Goal: Information Seeking & Learning: Find specific page/section

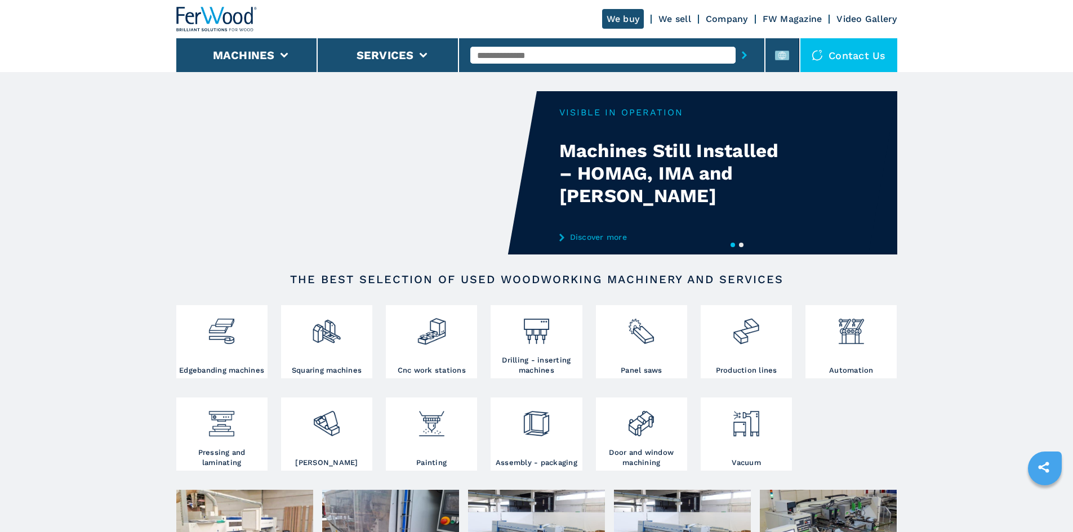
click at [592, 55] on input "text" at bounding box center [602, 55] width 265 height 17
paste input "******"
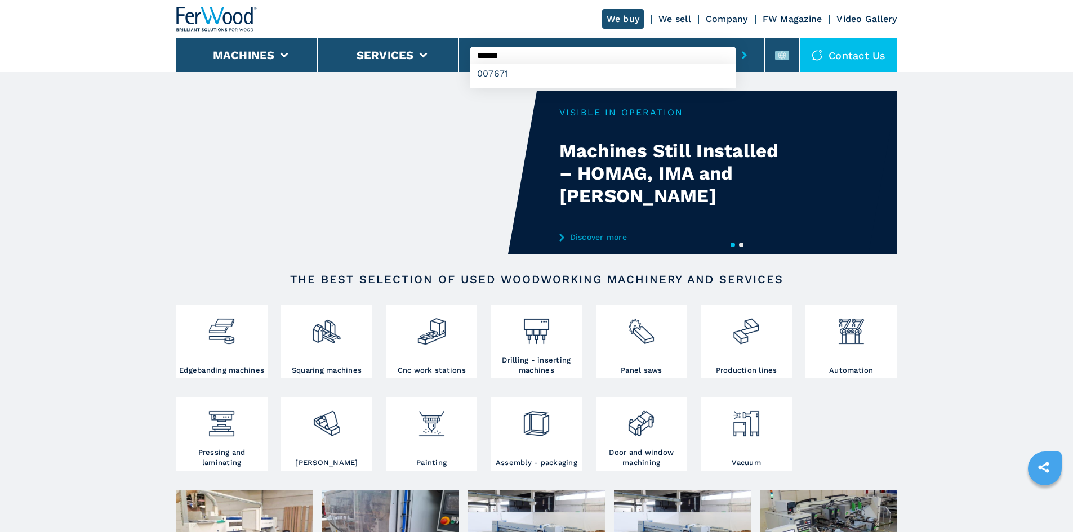
type input "******"
click at [739, 51] on button "submit-button" at bounding box center [744, 55] width 17 height 26
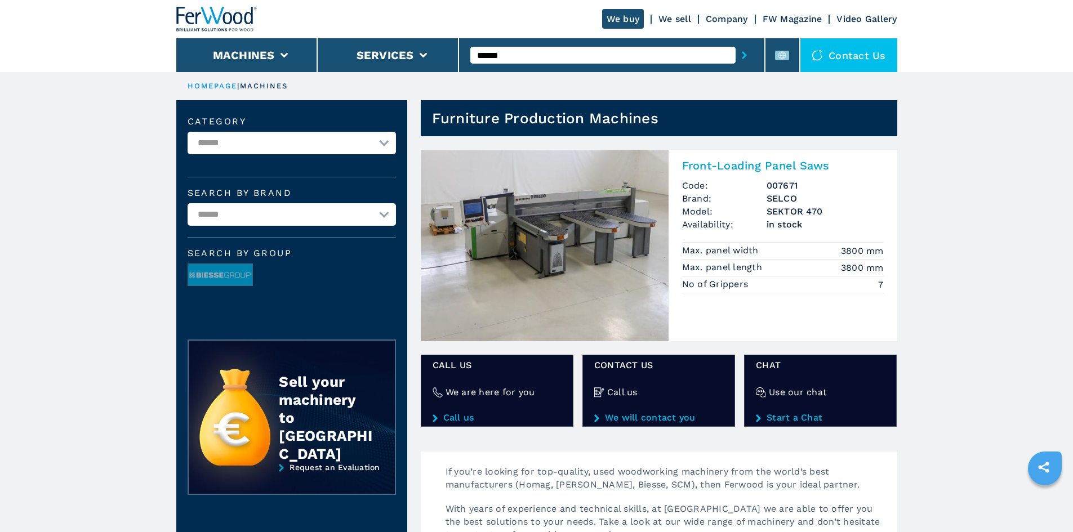
click at [776, 163] on h2 "Front-Loading Panel Saws" at bounding box center [783, 166] width 202 height 14
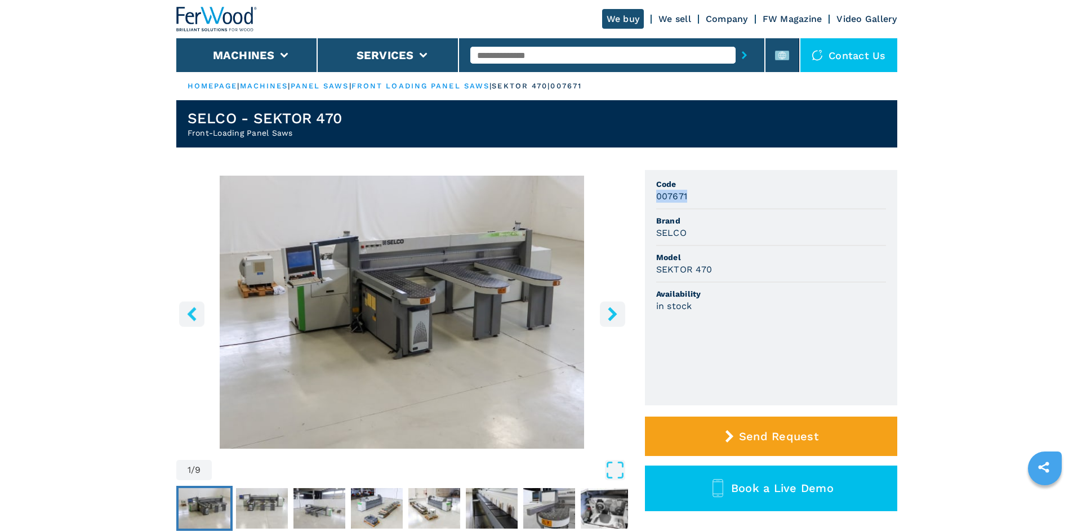
drag, startPoint x: 656, startPoint y: 197, endPoint x: 714, endPoint y: 197, distance: 58.0
click at [714, 197] on div "007671" at bounding box center [771, 196] width 230 height 13
copy h3 "007671"
drag, startPoint x: 725, startPoint y: 244, endPoint x: 673, endPoint y: 224, distance: 55.4
click at [716, 240] on li "Brand SELCO" at bounding box center [771, 228] width 230 height 37
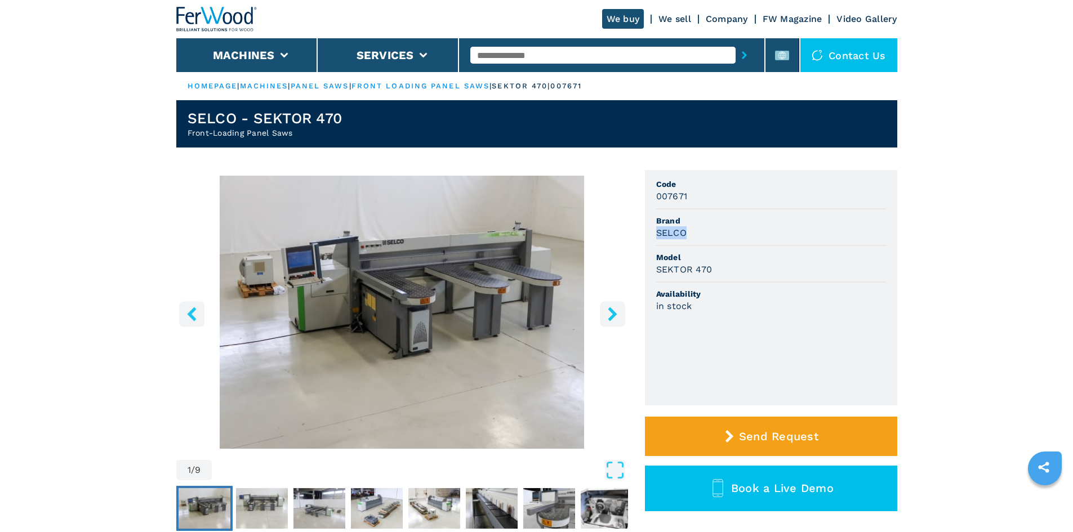
drag, startPoint x: 681, startPoint y: 235, endPoint x: 652, endPoint y: 236, distance: 29.9
click at [652, 236] on ul "Code 007671 Brand SELCO Model SEKTOR 470 Availability in stock" at bounding box center [771, 287] width 252 height 235
copy h3 "SELCO"
click at [767, 243] on li "Brand SELCO" at bounding box center [771, 228] width 230 height 37
drag, startPoint x: 711, startPoint y: 269, endPoint x: 653, endPoint y: 277, distance: 57.9
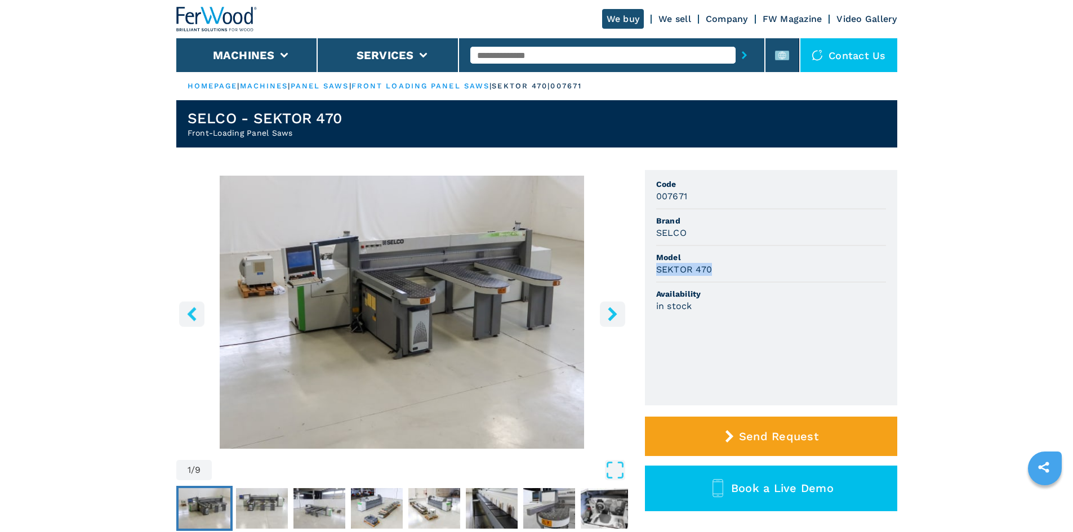
click at [653, 277] on ul "Code 007671 Brand SELCO Model SEKTOR 470 Availability in stock" at bounding box center [771, 287] width 252 height 235
copy h3 "SEKTOR 470"
click at [771, 278] on li "Model SEKTOR 470" at bounding box center [771, 264] width 230 height 37
drag, startPoint x: 546, startPoint y: 47, endPoint x: 541, endPoint y: 51, distance: 6.1
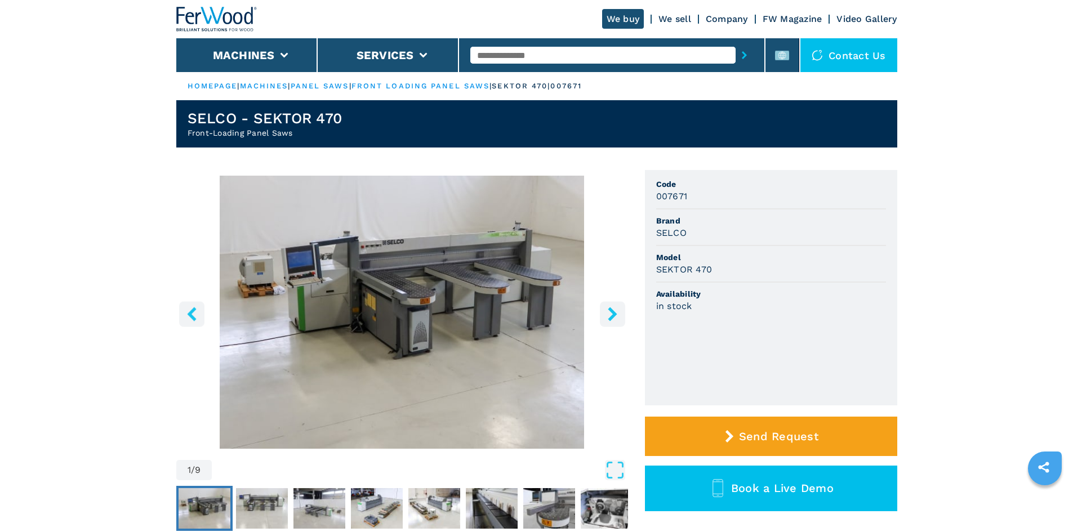
click at [545, 48] on input "text" at bounding box center [602, 55] width 265 height 17
paste input "******"
type input "******"
click at [736, 54] on button "submit-button" at bounding box center [744, 55] width 17 height 26
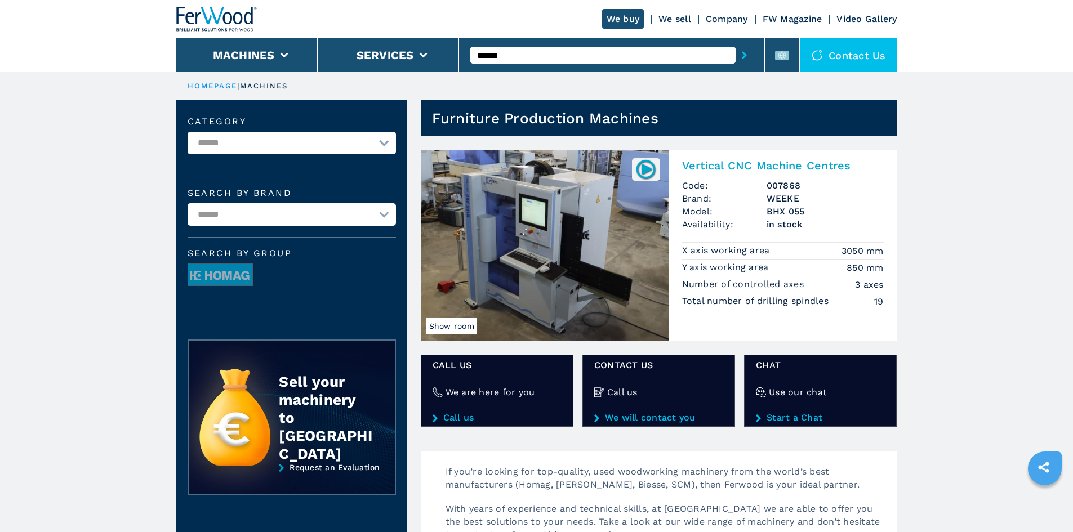
click at [712, 165] on h2 "Vertical CNC Machine Centres" at bounding box center [783, 166] width 202 height 14
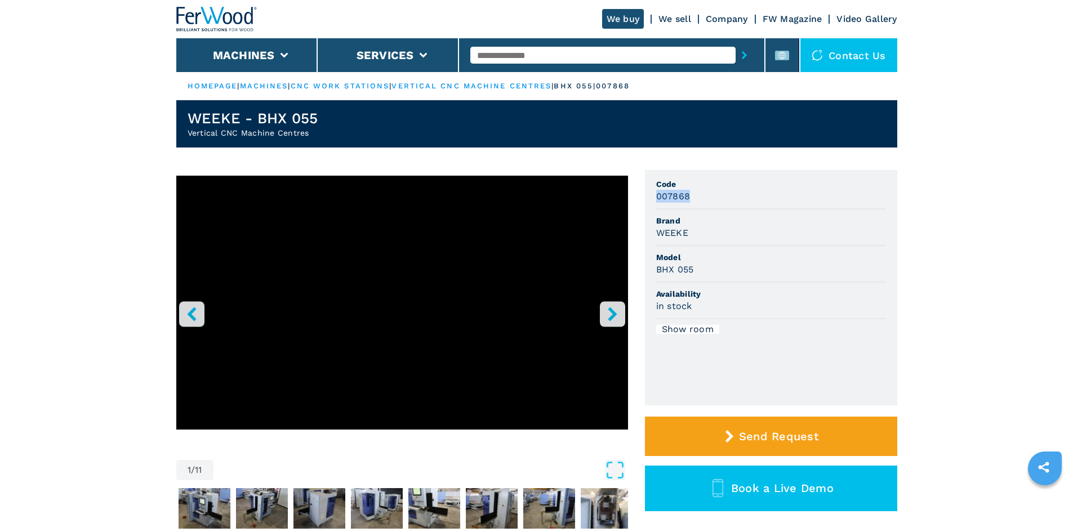
drag, startPoint x: 654, startPoint y: 195, endPoint x: 698, endPoint y: 195, distance: 43.9
click at [698, 195] on ul "Code 007868 Brand WEEKE Model BHX 055 Availability in stock Show room" at bounding box center [771, 287] width 252 height 235
copy h3 "007868"
click at [756, 242] on li "Brand WEEKE" at bounding box center [771, 228] width 230 height 37
drag, startPoint x: 674, startPoint y: 237, endPoint x: 644, endPoint y: 242, distance: 30.3
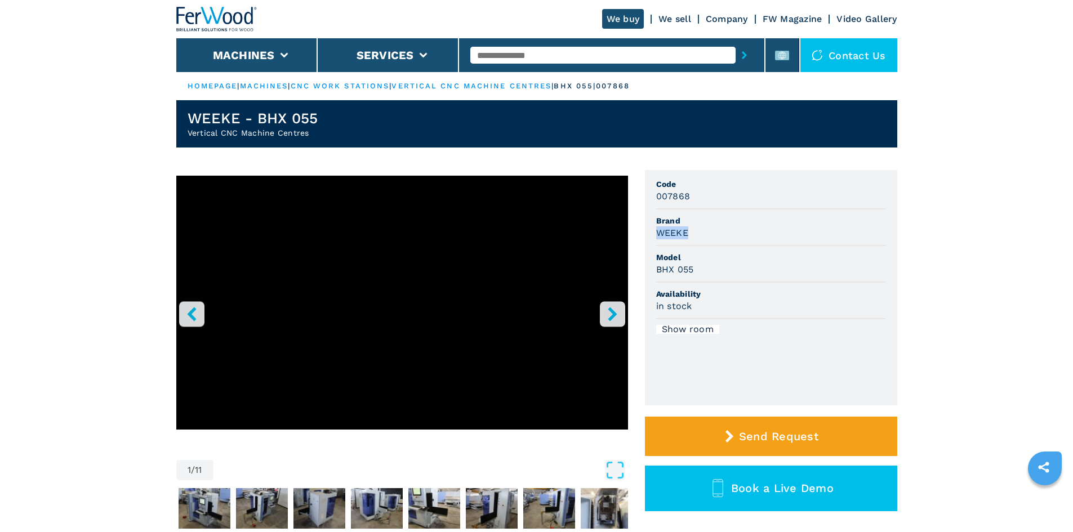
click at [645, 242] on ul "Code 007868 Brand WEEKE Model BHX 055 Availability in stock Show room" at bounding box center [771, 287] width 252 height 235
copy h3 "WEEKE"
click at [699, 244] on li "Brand WEEKE" at bounding box center [771, 228] width 230 height 37
drag, startPoint x: 675, startPoint y: 270, endPoint x: 657, endPoint y: 270, distance: 18.6
click at [657, 270] on h3 "BHX 055" at bounding box center [675, 269] width 38 height 13
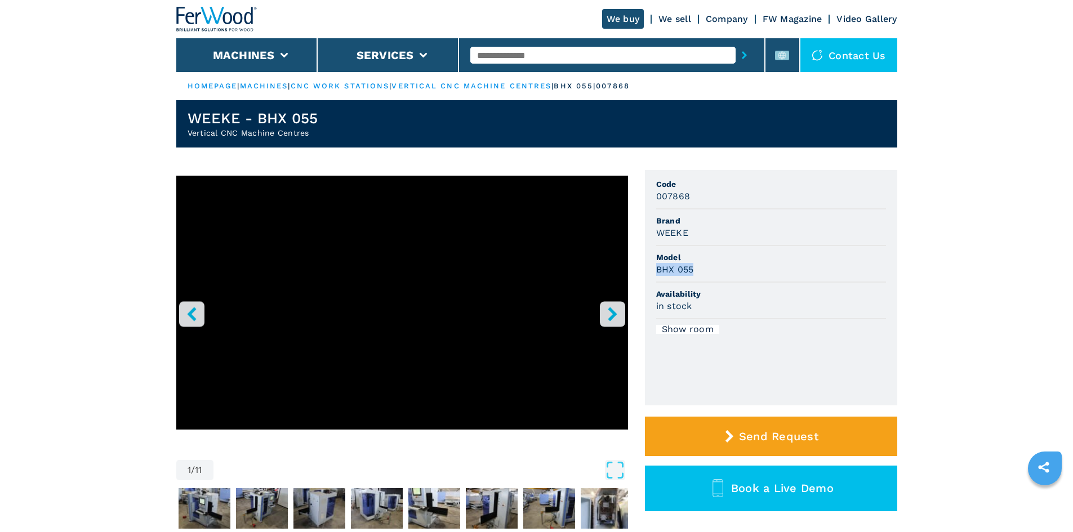
click at [780, 263] on div "BHX 055" at bounding box center [771, 269] width 230 height 13
click at [522, 54] on input "text" at bounding box center [602, 55] width 265 height 17
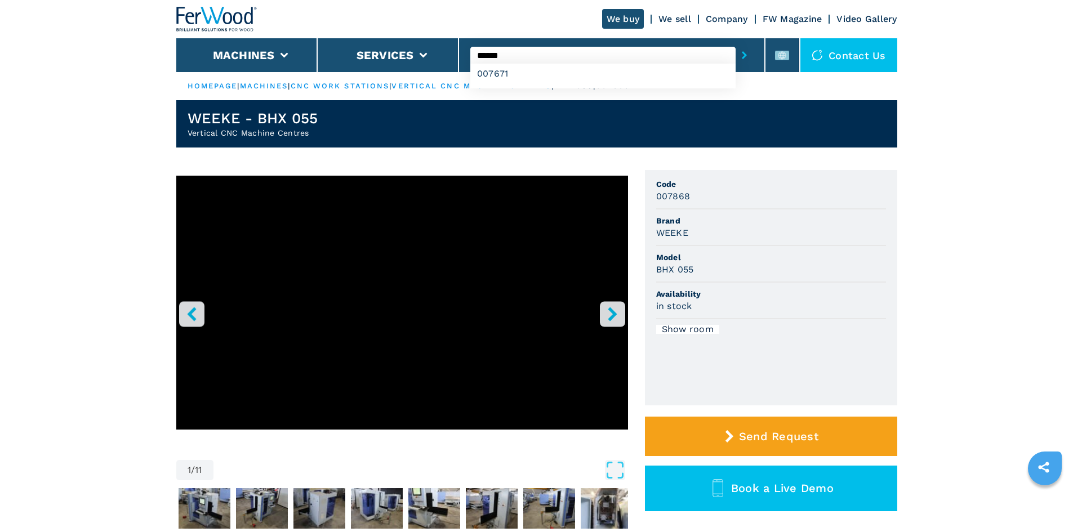
type input "******"
click at [736, 57] on button "submit-button" at bounding box center [744, 55] width 17 height 26
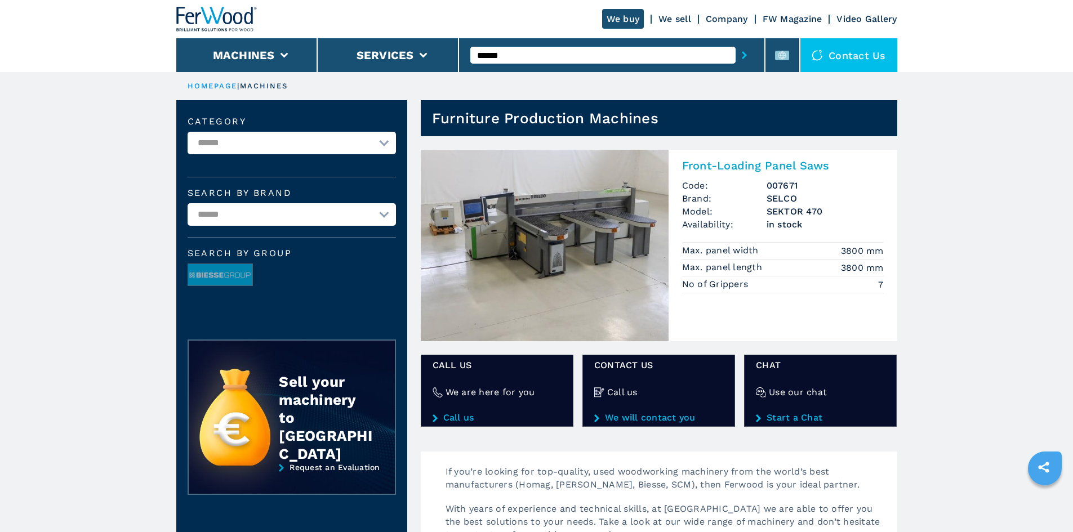
click at [763, 167] on h2 "Front-Loading Panel Saws" at bounding box center [783, 166] width 202 height 14
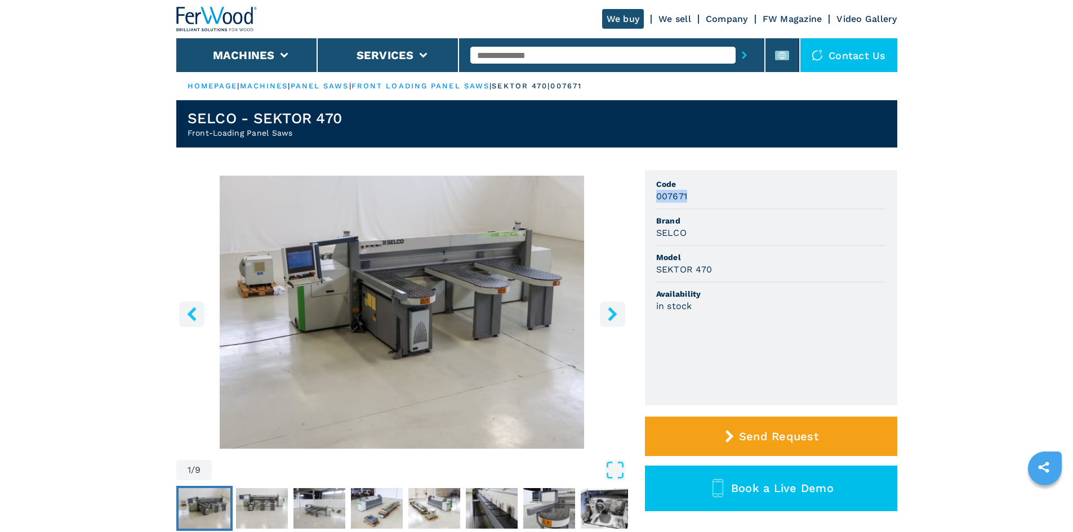
drag, startPoint x: 686, startPoint y: 198, endPoint x: 648, endPoint y: 197, distance: 37.8
click at [645, 195] on ul "Code 007671 Brand SELCO Model SEKTOR 470 Availability in stock" at bounding box center [771, 287] width 252 height 235
copy h3 "007671"
click at [709, 223] on span "Brand" at bounding box center [771, 220] width 230 height 11
drag, startPoint x: 663, startPoint y: 230, endPoint x: 640, endPoint y: 234, distance: 22.8
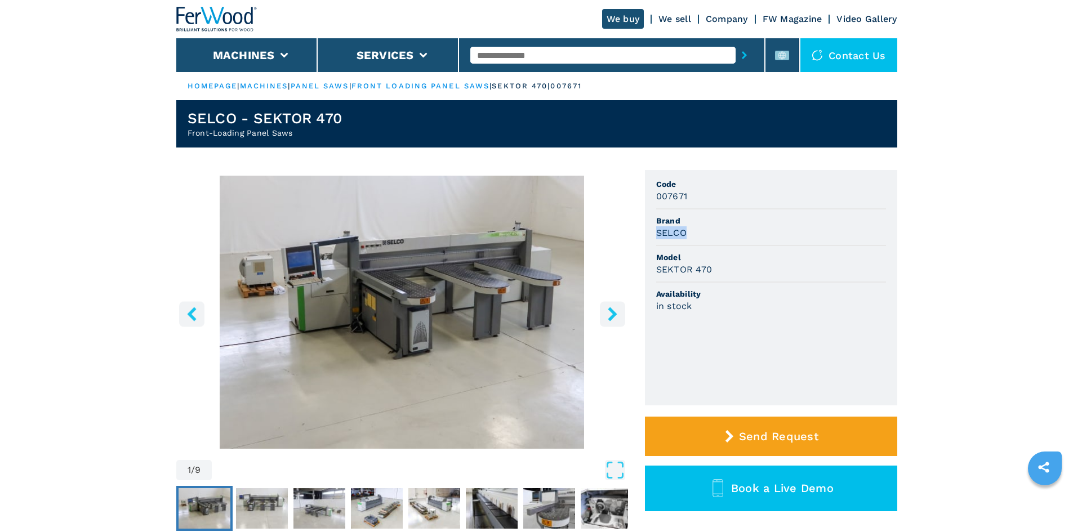
click at [640, 234] on div "1 / 9 Unit Measure ****** ******** Code 007671 Brand SELCO Model SEKTOR 470 Ava…" at bounding box center [536, 367] width 721 height 395
copy h3 "SELCO"
click at [736, 252] on span "Model" at bounding box center [771, 257] width 230 height 11
drag, startPoint x: 715, startPoint y: 266, endPoint x: 647, endPoint y: 267, distance: 68.7
click at [647, 267] on ul "Code 007671 Brand SELCO Model SEKTOR 470 Availability in stock" at bounding box center [771, 287] width 252 height 235
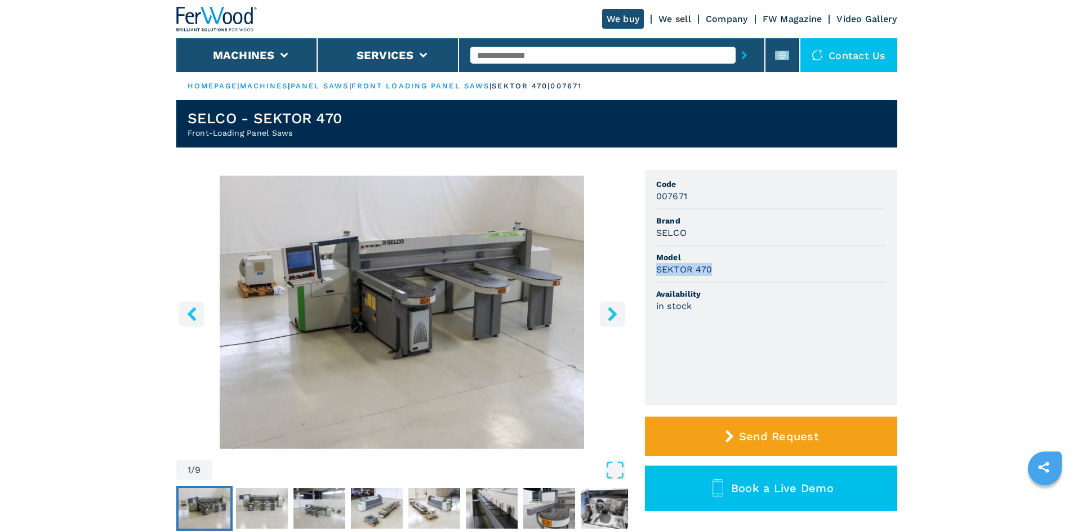
copy h3 "SEKTOR 470"
click at [785, 257] on span "Model" at bounding box center [771, 257] width 230 height 11
click at [596, 48] on input "text" at bounding box center [602, 55] width 265 height 17
paste input "******"
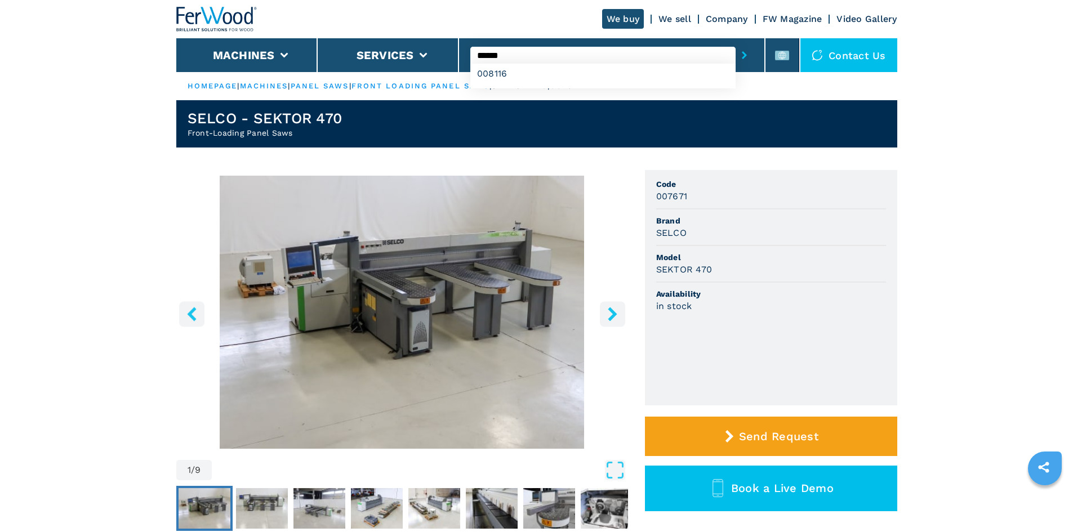
type input "******"
click at [742, 55] on icon "submit-button" at bounding box center [744, 55] width 5 height 8
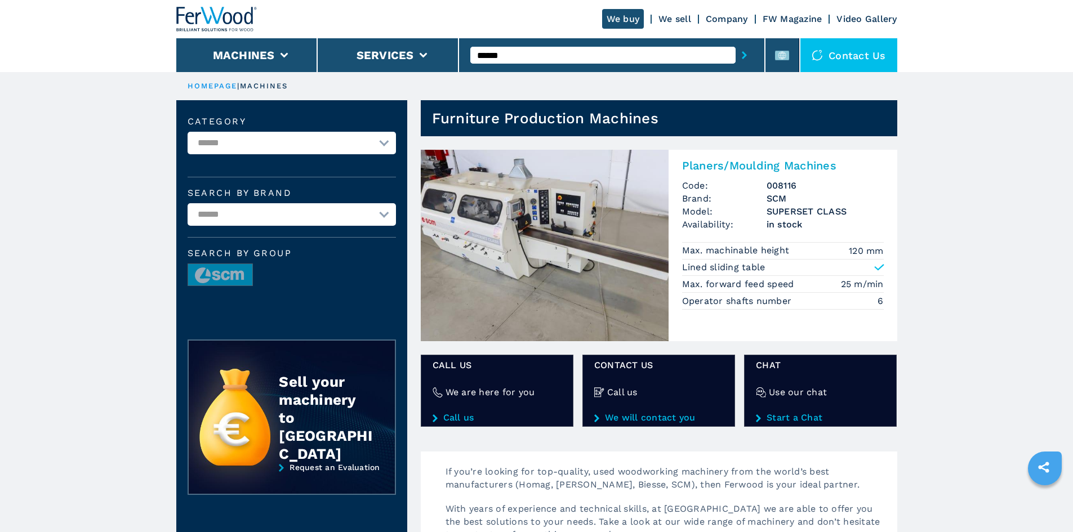
click at [728, 161] on h2 "Planers/Moulding Machines" at bounding box center [783, 166] width 202 height 14
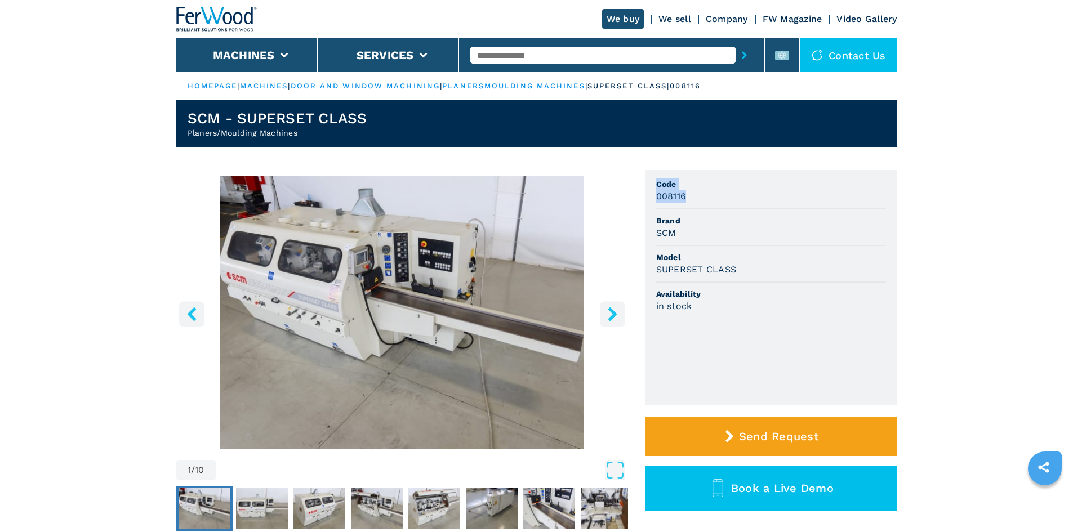
drag, startPoint x: 688, startPoint y: 198, endPoint x: 622, endPoint y: 199, distance: 65.9
click at [622, 199] on div "1 / 10 Unit Measure ****** ******** Code 008116 Brand SCM Model SUPERSET CLASS …" at bounding box center [536, 367] width 721 height 395
drag, startPoint x: 678, startPoint y: 199, endPoint x: 687, endPoint y: 199, distance: 9.0
click at [679, 199] on h3 "008116" at bounding box center [671, 196] width 30 height 13
click at [689, 199] on div "008116" at bounding box center [771, 196] width 230 height 13
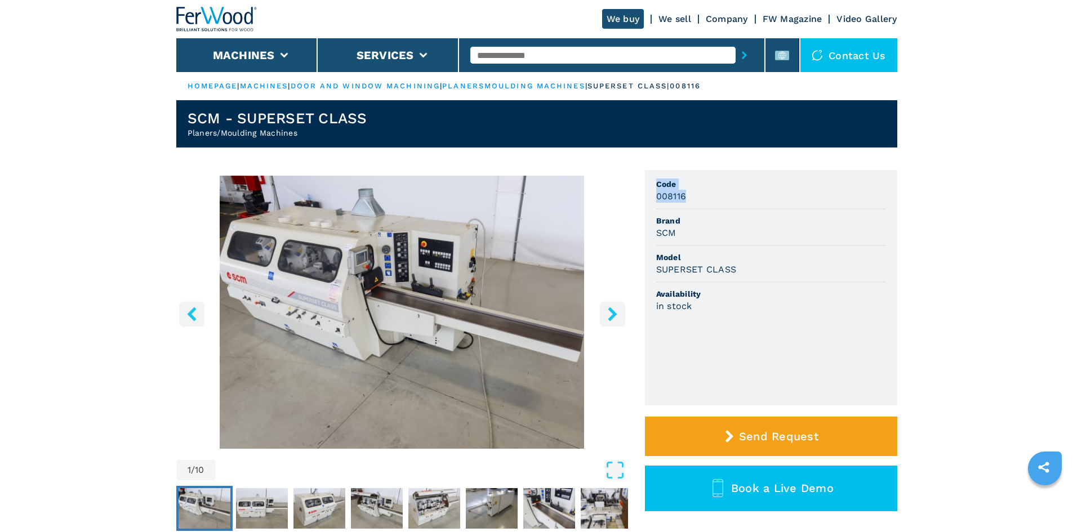
drag, startPoint x: 685, startPoint y: 198, endPoint x: 635, endPoint y: 199, distance: 49.6
click at [635, 199] on div "1 / 10 Unit Measure ****** ******** Code 008116 Brand SCM Model SUPERSET CLASS …" at bounding box center [536, 367] width 721 height 395
click at [693, 195] on div "008116" at bounding box center [771, 196] width 230 height 13
click at [682, 197] on h3 "008116" at bounding box center [671, 196] width 30 height 13
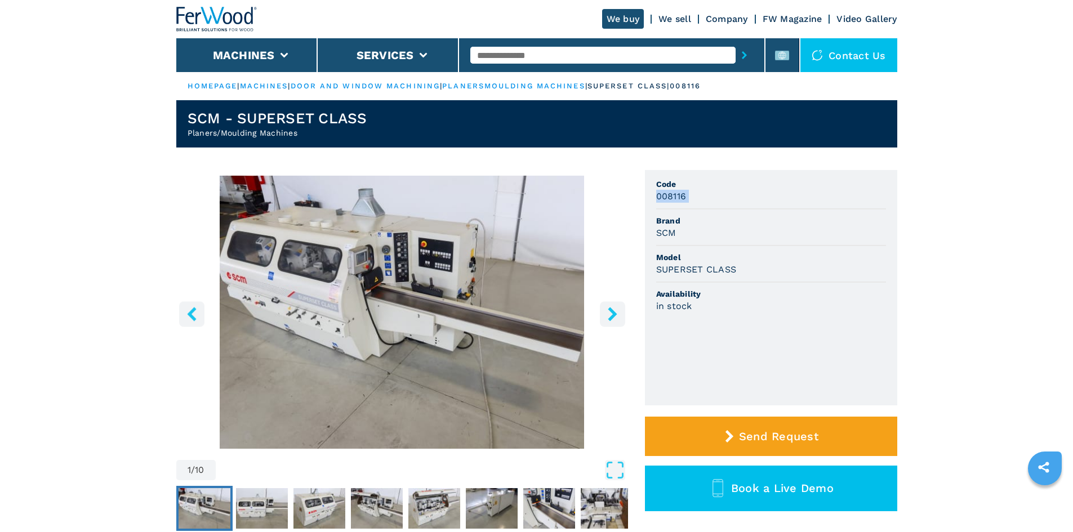
click at [682, 197] on h3 "008116" at bounding box center [671, 196] width 30 height 13
copy h3 "008116"
click at [746, 212] on li "Brand SCM" at bounding box center [771, 228] width 230 height 37
click at [766, 243] on li "Brand SCM" at bounding box center [771, 228] width 230 height 37
drag, startPoint x: 660, startPoint y: 236, endPoint x: 625, endPoint y: 237, distance: 34.9
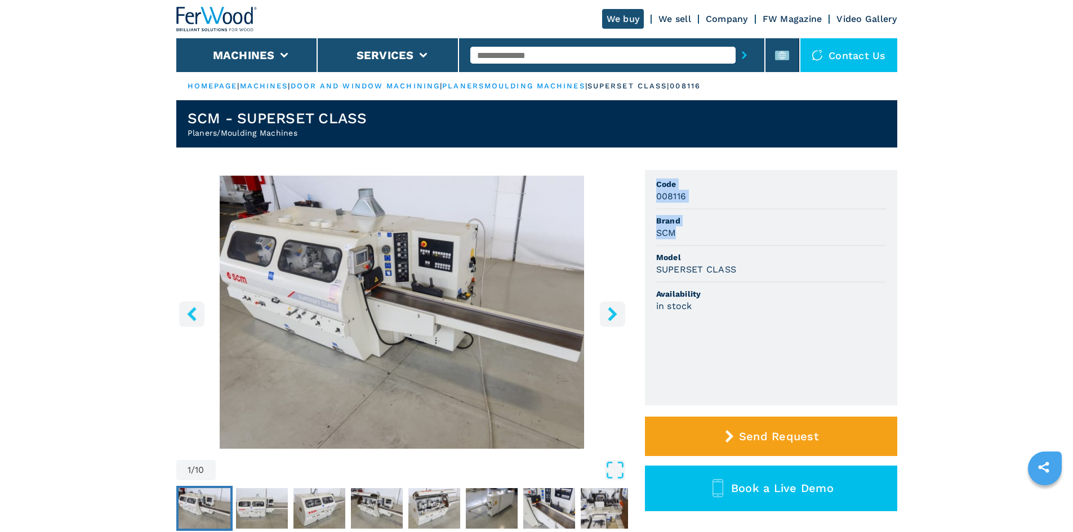
click at [608, 240] on div "1 / 10 Unit Measure ****** ******** Code 008116 Brand SCM Model SUPERSET CLASS …" at bounding box center [536, 367] width 721 height 395
click at [714, 231] on div "SCM" at bounding box center [771, 232] width 230 height 13
click at [663, 235] on h3 "SCM" at bounding box center [666, 232] width 20 height 13
copy h3 "SCM"
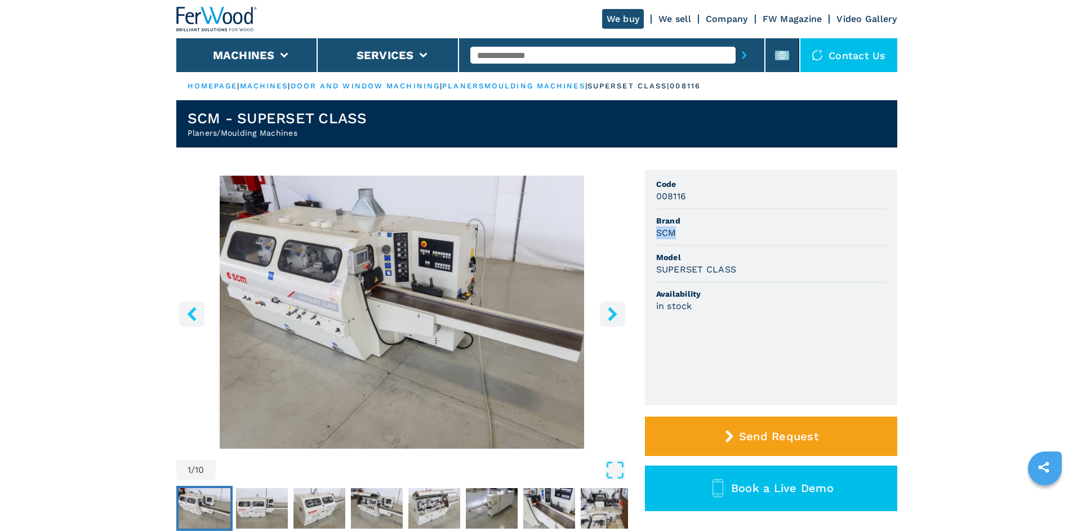
click at [728, 228] on div "SCM" at bounding box center [771, 232] width 230 height 13
drag, startPoint x: 740, startPoint y: 271, endPoint x: 621, endPoint y: 268, distance: 118.9
click at [621, 268] on div "1 / 10 Unit Measure ****** ******** Code 008116 Brand SCM Model SUPERSET CLASS …" at bounding box center [536, 367] width 721 height 395
click at [755, 255] on span "Model" at bounding box center [771, 257] width 230 height 11
drag, startPoint x: 738, startPoint y: 273, endPoint x: 656, endPoint y: 274, distance: 81.7
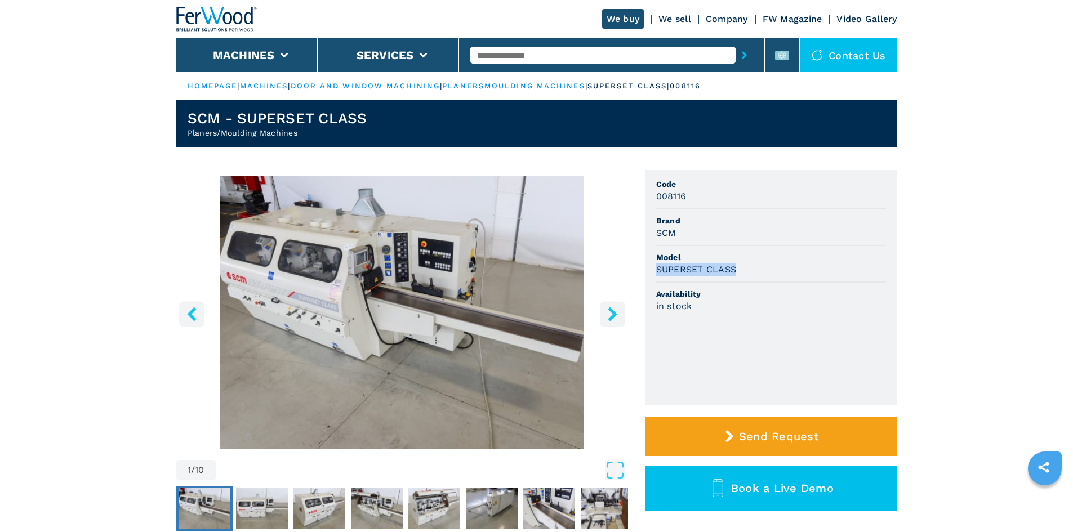
click at [656, 274] on div "SUPERSET CLASS" at bounding box center [771, 269] width 230 height 13
